Goal: Information Seeking & Learning: Learn about a topic

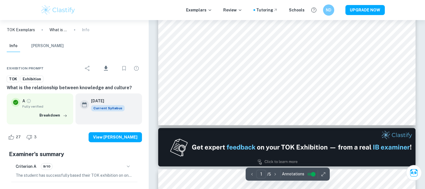
scroll to position [223, 0]
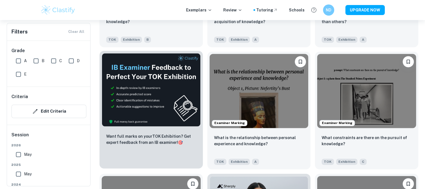
scroll to position [883, 0]
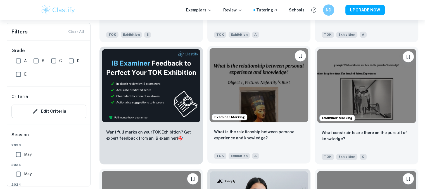
click at [258, 92] on img at bounding box center [258, 85] width 99 height 74
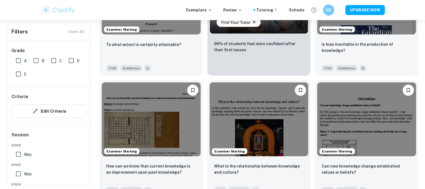
scroll to position [1097, 0]
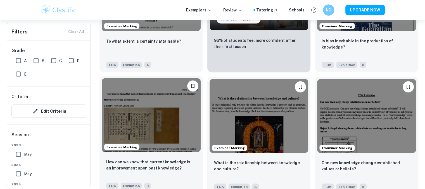
click at [176, 135] on img at bounding box center [151, 115] width 99 height 74
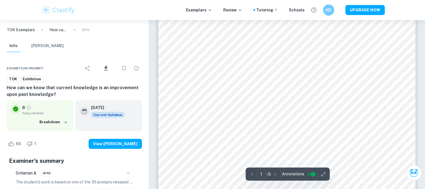
scroll to position [94, 0]
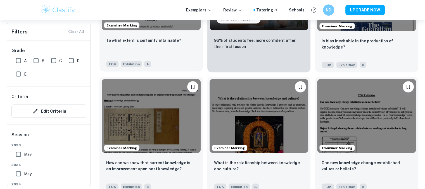
scroll to position [1144, 0]
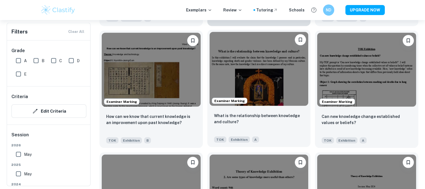
click at [292, 67] on img at bounding box center [258, 69] width 99 height 74
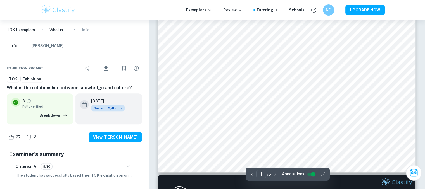
scroll to position [219, 0]
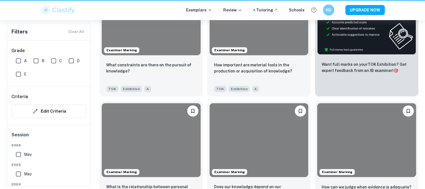
scroll to position [1144, 0]
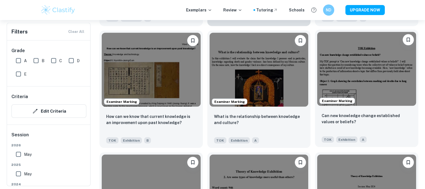
click at [338, 75] on img at bounding box center [366, 69] width 99 height 74
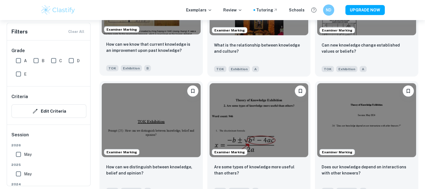
scroll to position [1232, 0]
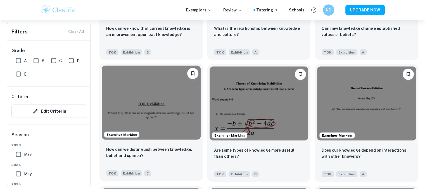
click at [165, 114] on img at bounding box center [151, 103] width 99 height 74
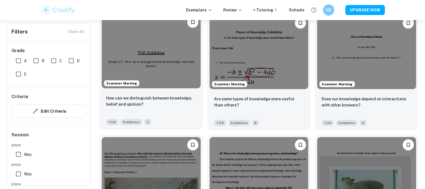
scroll to position [1283, 0]
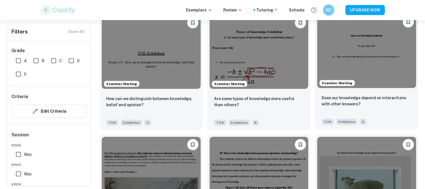
click at [363, 51] on img at bounding box center [366, 51] width 99 height 74
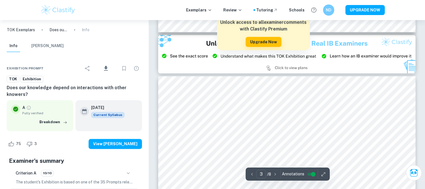
scroll to position [765, 0]
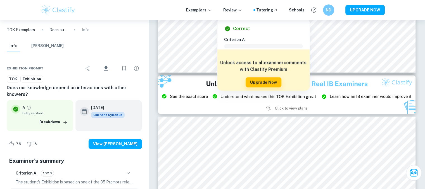
type input "2"
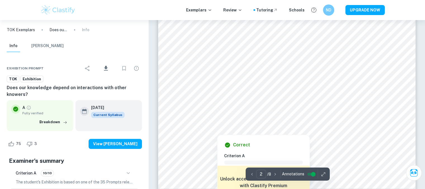
scroll to position [604, 0]
